Goal: Navigation & Orientation: Find specific page/section

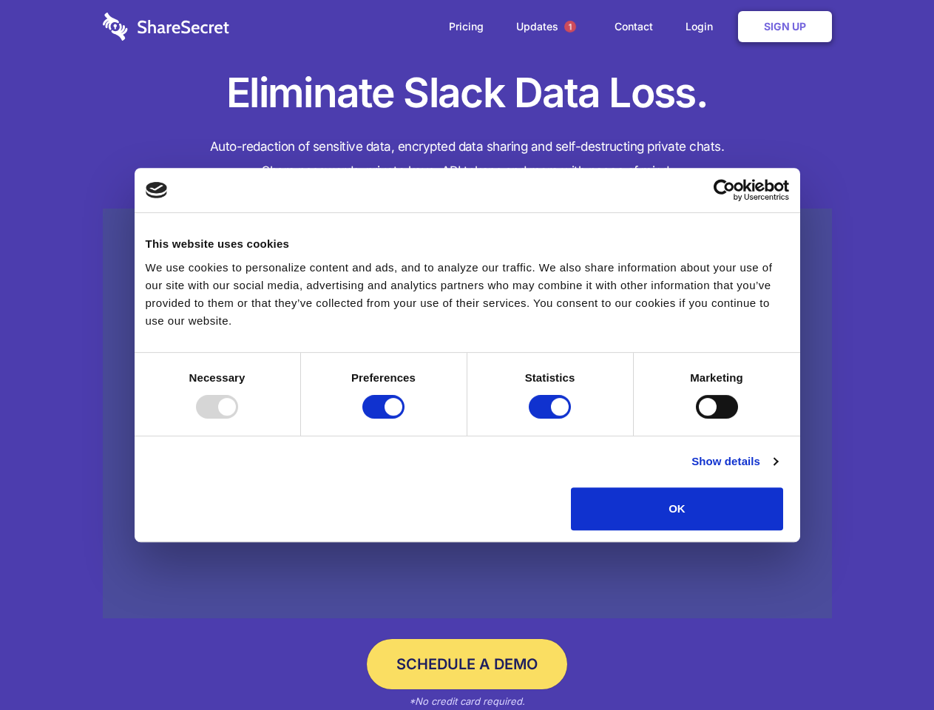
click at [238, 419] on div at bounding box center [217, 407] width 42 height 24
click at [405, 419] on input "Preferences" at bounding box center [384, 407] width 42 height 24
checkbox input "false"
click at [552, 419] on input "Statistics" at bounding box center [550, 407] width 42 height 24
checkbox input "false"
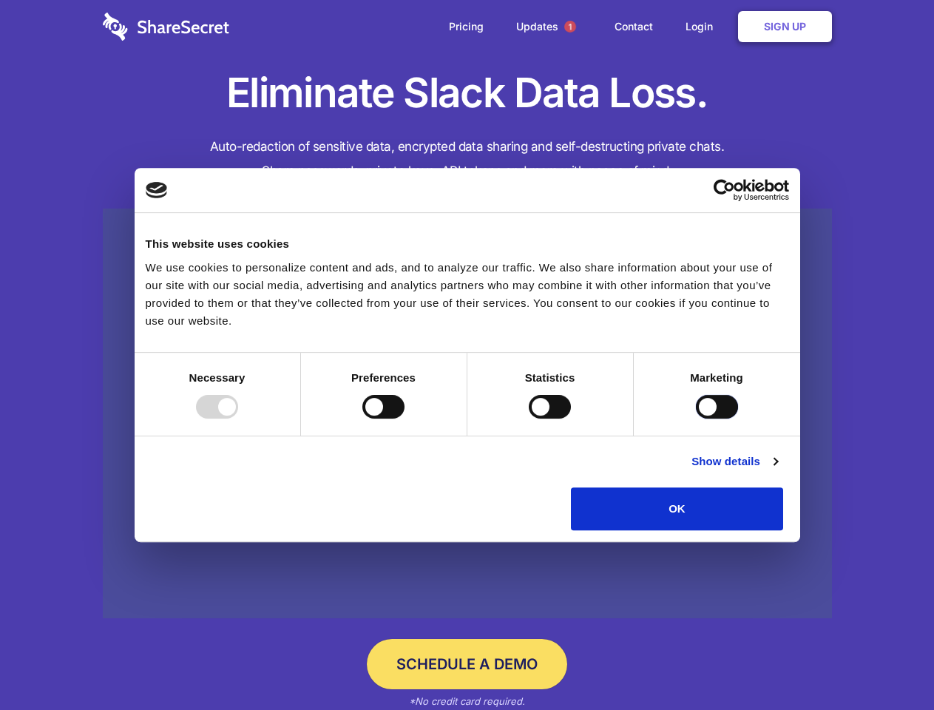
click at [696, 419] on input "Marketing" at bounding box center [717, 407] width 42 height 24
checkbox input "true"
click at [778, 471] on link "Show details" at bounding box center [735, 462] width 86 height 18
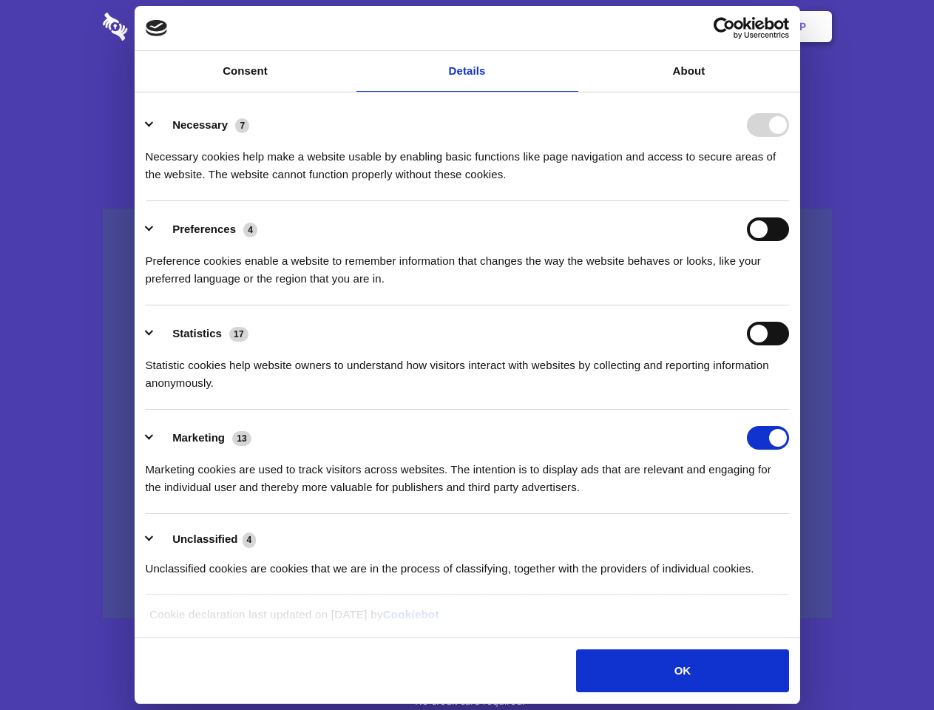
click at [789, 288] on div "Preference cookies enable a website to remember information that changes the wa…" at bounding box center [468, 264] width 644 height 47
click at [570, 27] on span "1" at bounding box center [571, 27] width 12 height 12
